Goal: Transaction & Acquisition: Obtain resource

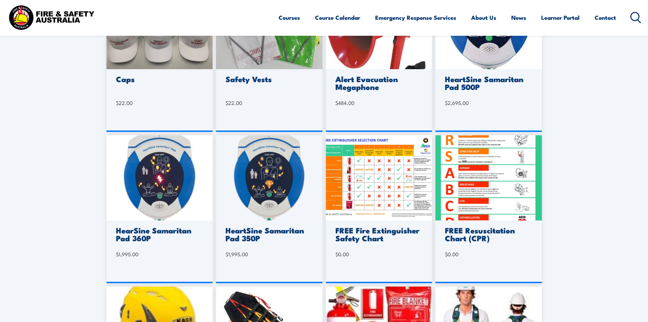
scroll to position [272, 0]
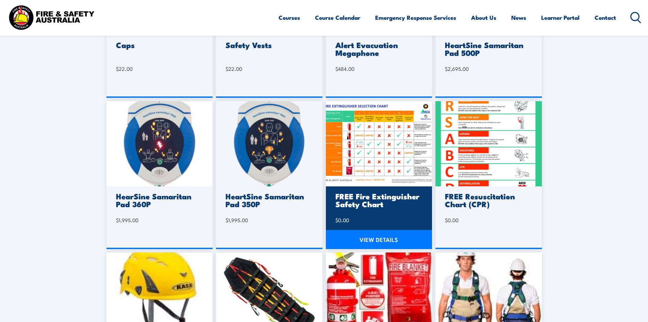
click at [382, 237] on link "VIEW DETAILS" at bounding box center [379, 239] width 107 height 19
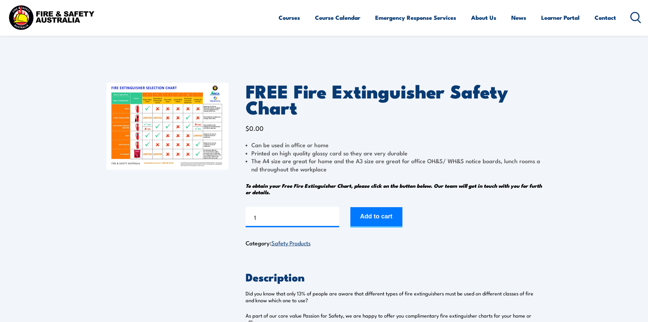
click at [154, 119] on img at bounding box center [168, 126] width 122 height 87
